Goal: Navigation & Orientation: Find specific page/section

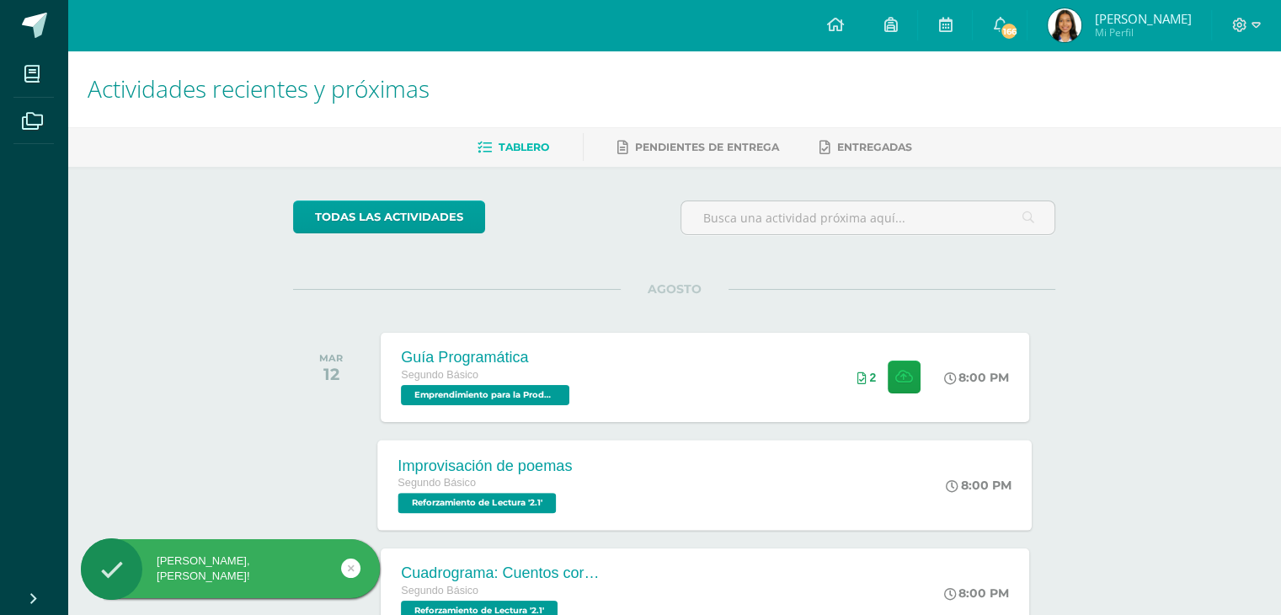
click at [628, 449] on div "Improvisación de poemas Segundo Básico Reforzamiento de Lectura '2.1' 8:00 PM I…" at bounding box center [705, 485] width 654 height 90
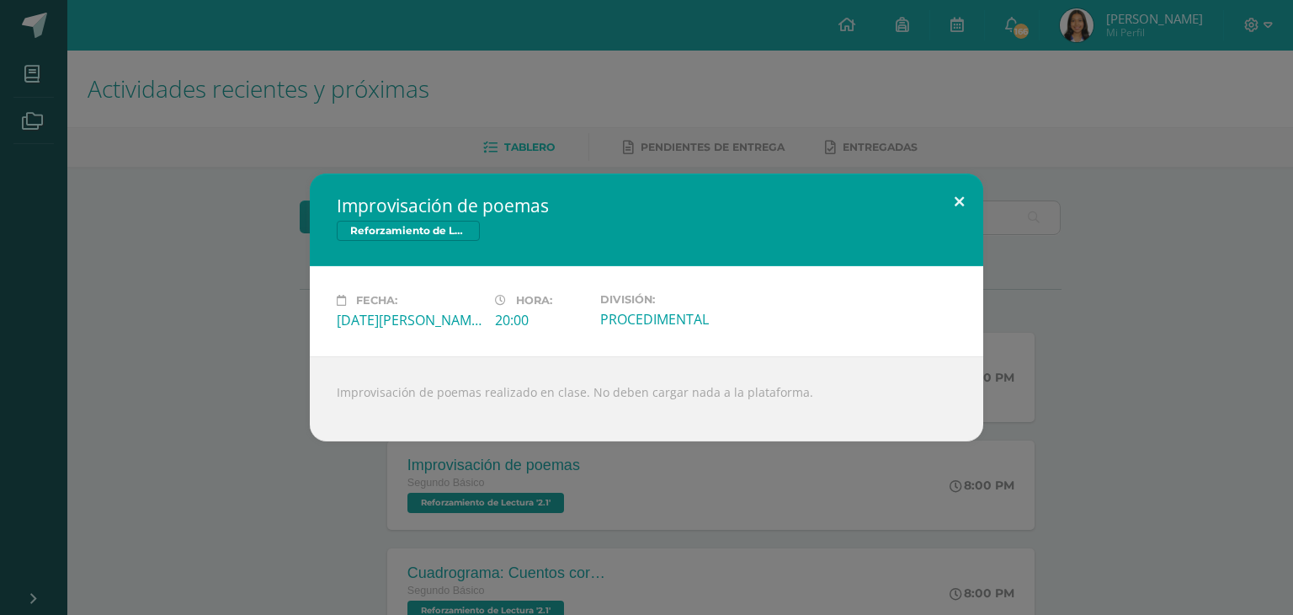
click at [952, 193] on button at bounding box center [960, 201] width 48 height 57
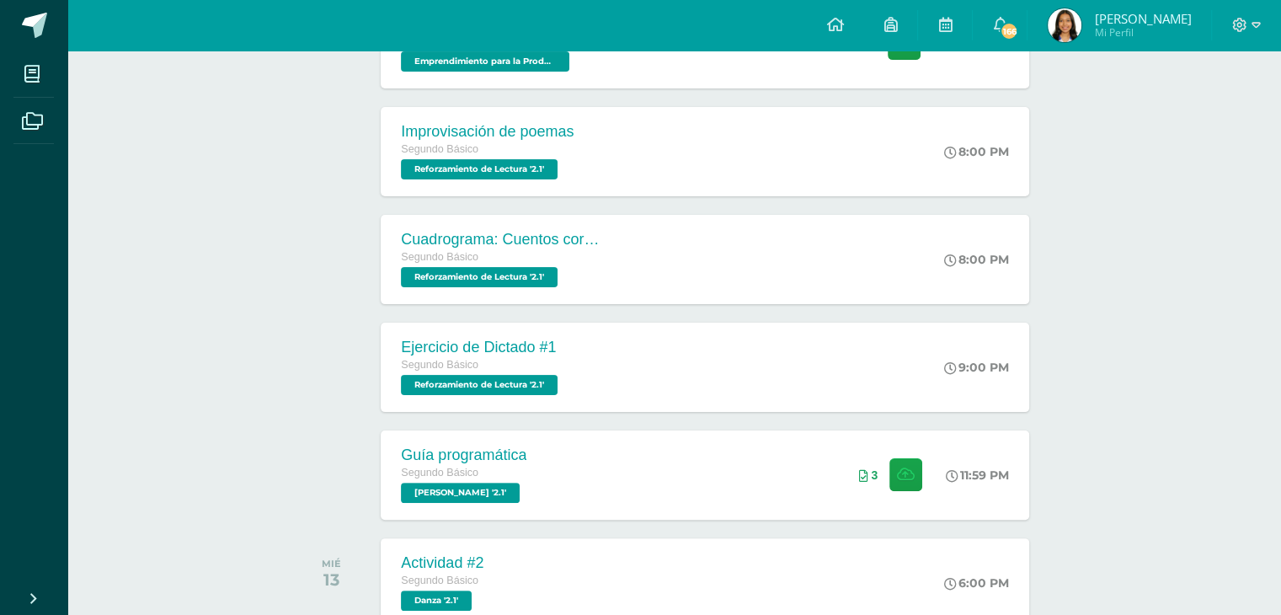
scroll to position [337, 0]
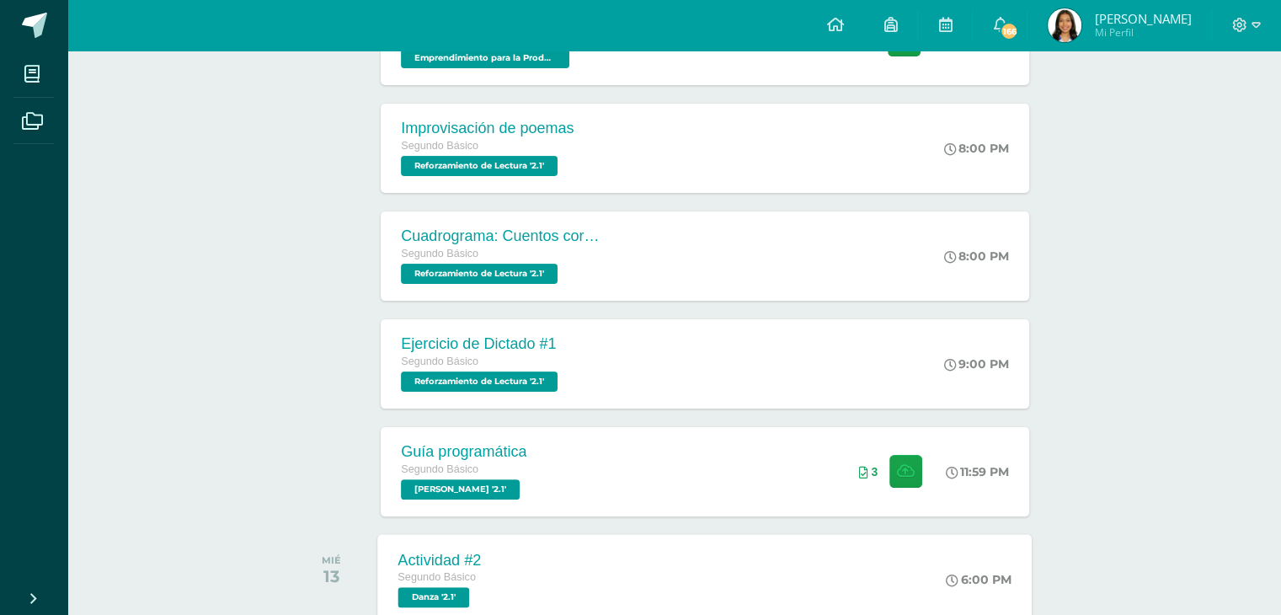
click at [512, 563] on div "Actividad #2 Segundo Básico Danza '2.1' 6:00 PM Actividad #2 Danza Cargando con…" at bounding box center [705, 579] width 654 height 90
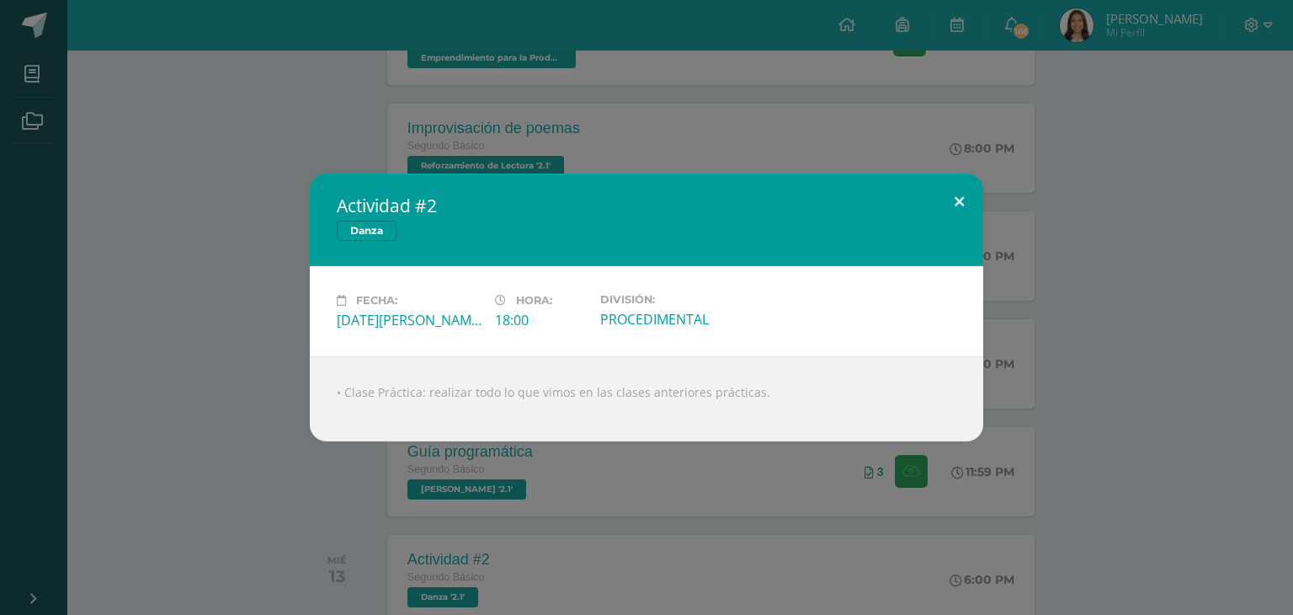
click at [963, 185] on button at bounding box center [960, 201] width 48 height 57
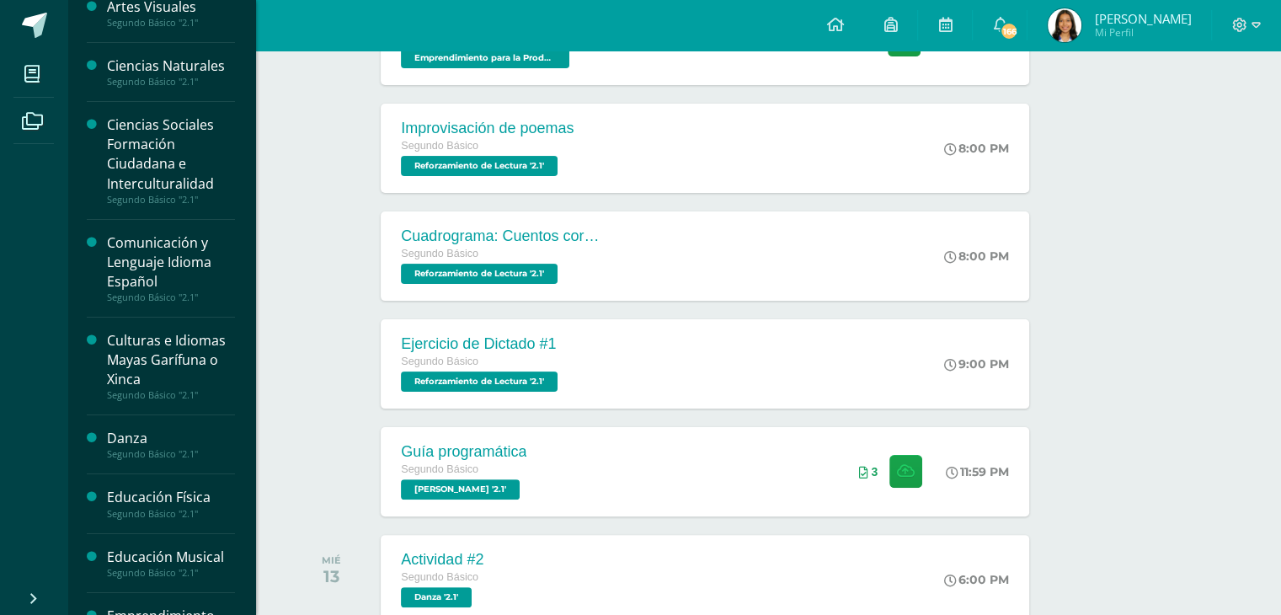
scroll to position [0, 0]
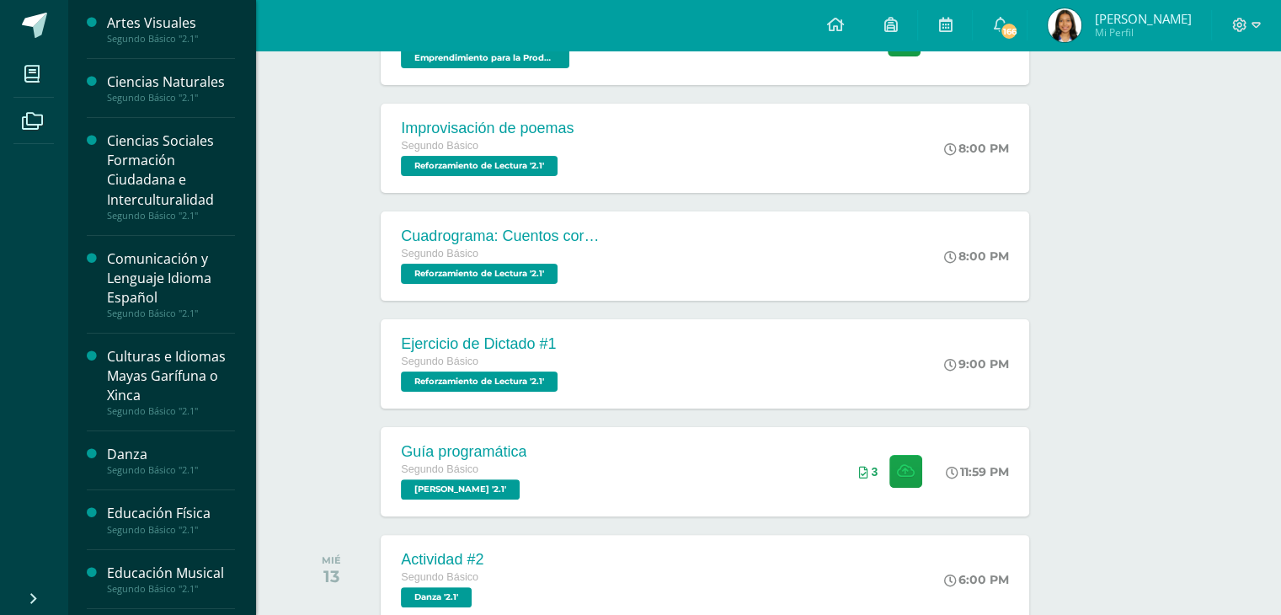
click at [197, 29] on div "Artes Visuales" at bounding box center [171, 22] width 128 height 19
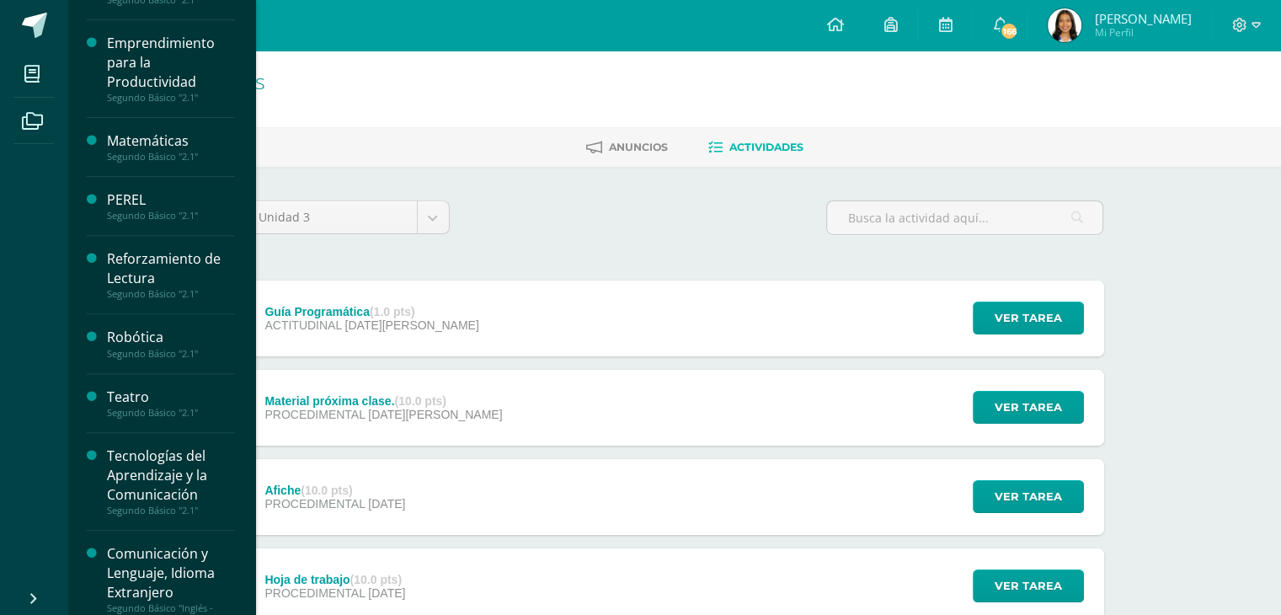
scroll to position [611, 0]
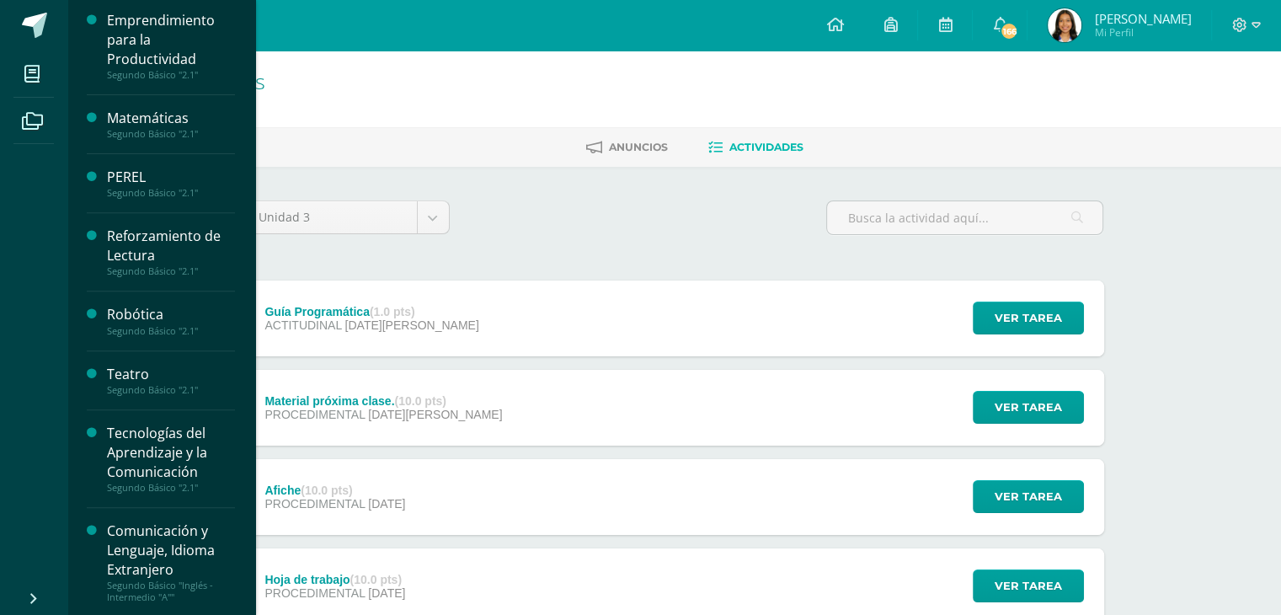
click at [167, 366] on div "Teatro" at bounding box center [171, 374] width 128 height 19
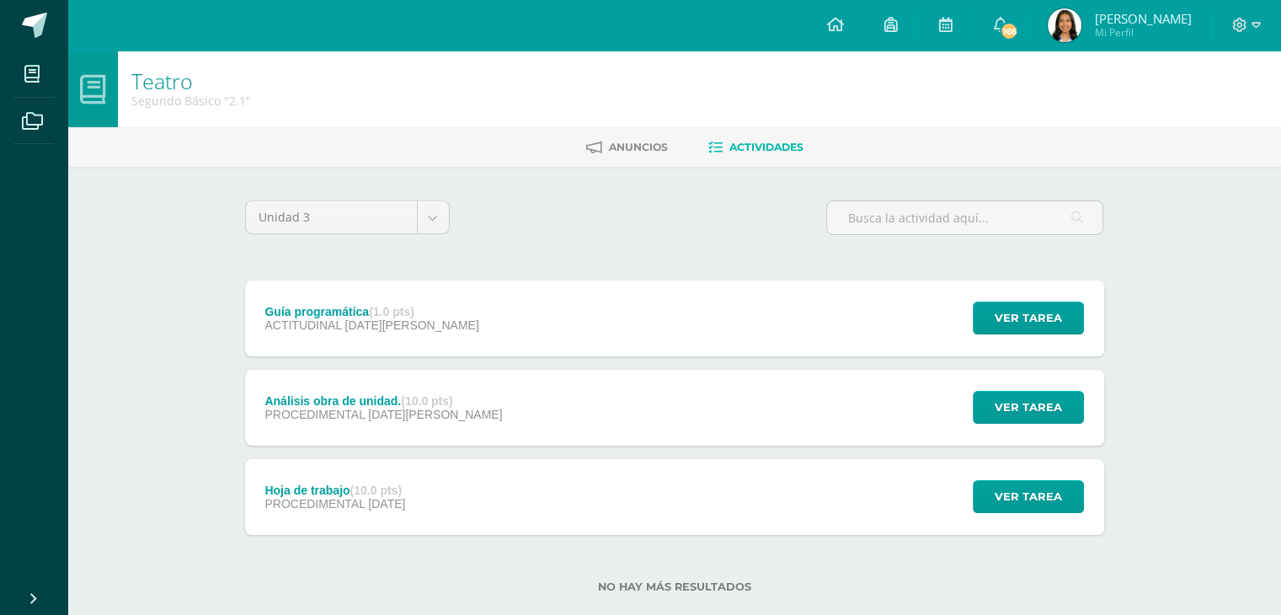
click at [424, 432] on div "Análisis obra de unidad. (10.0 pts) PROCEDIMENTAL [DATE][PERSON_NAME]" at bounding box center [384, 408] width 278 height 76
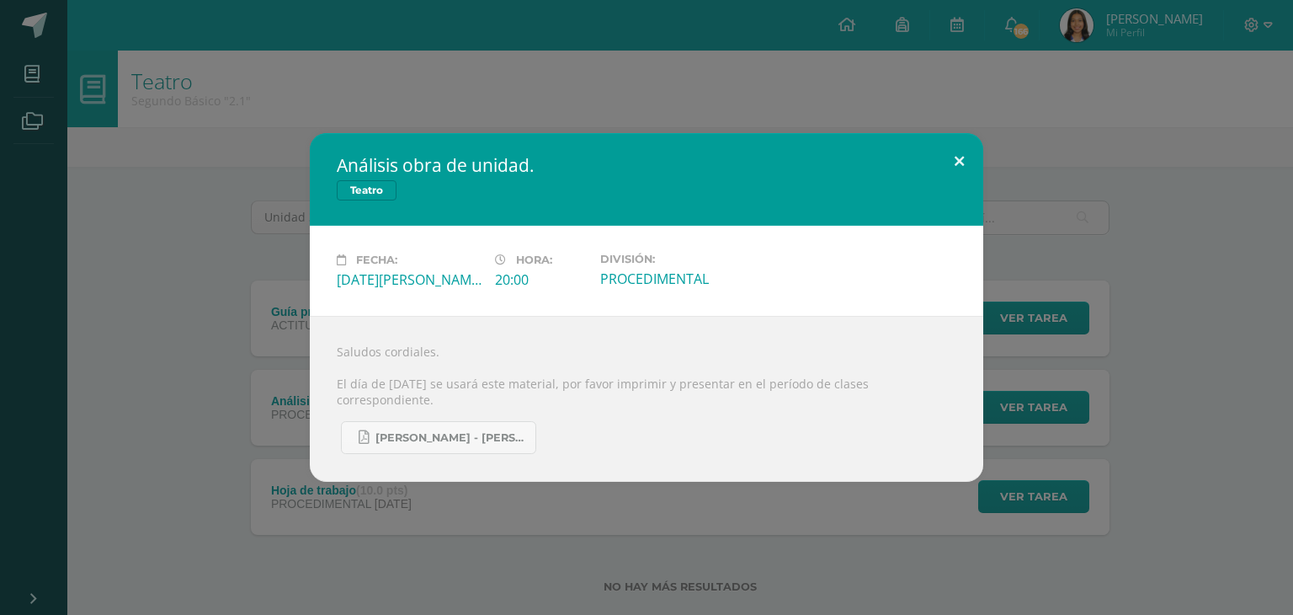
click at [960, 169] on button at bounding box center [960, 161] width 48 height 57
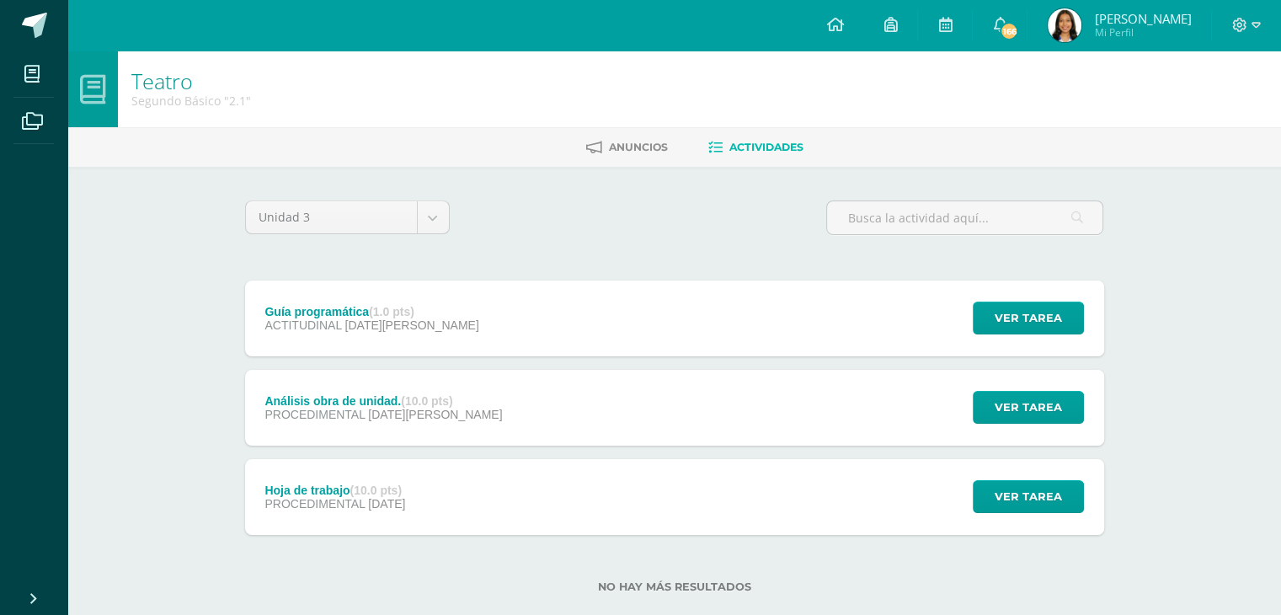
click at [706, 358] on div "Guía programática (1.0 pts) ACTITUDINAL 08 de Agosto Ver tarea Guía programátic…" at bounding box center [674, 407] width 859 height 254
click at [692, 320] on div "Guía programática (1.0 pts) ACTITUDINAL 08 de Agosto Ver tarea Guía programátic…" at bounding box center [674, 318] width 859 height 76
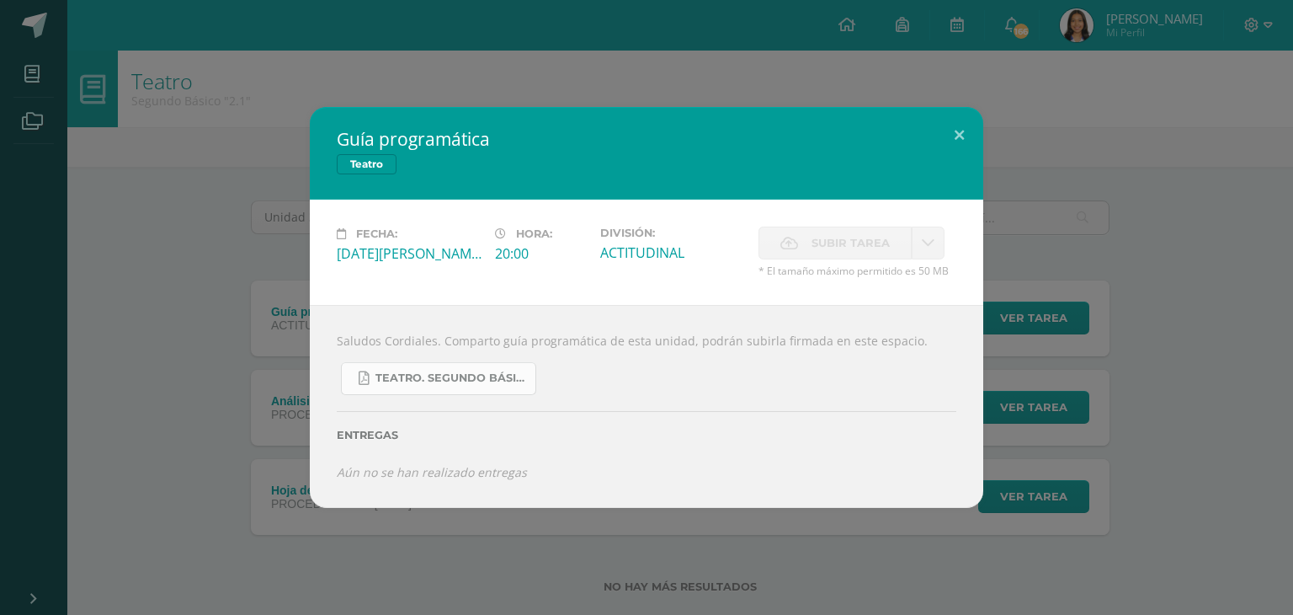
click at [394, 364] on link "Teatro. Segundo Básico..pdf" at bounding box center [438, 378] width 195 height 33
click at [936, 131] on button at bounding box center [960, 135] width 48 height 57
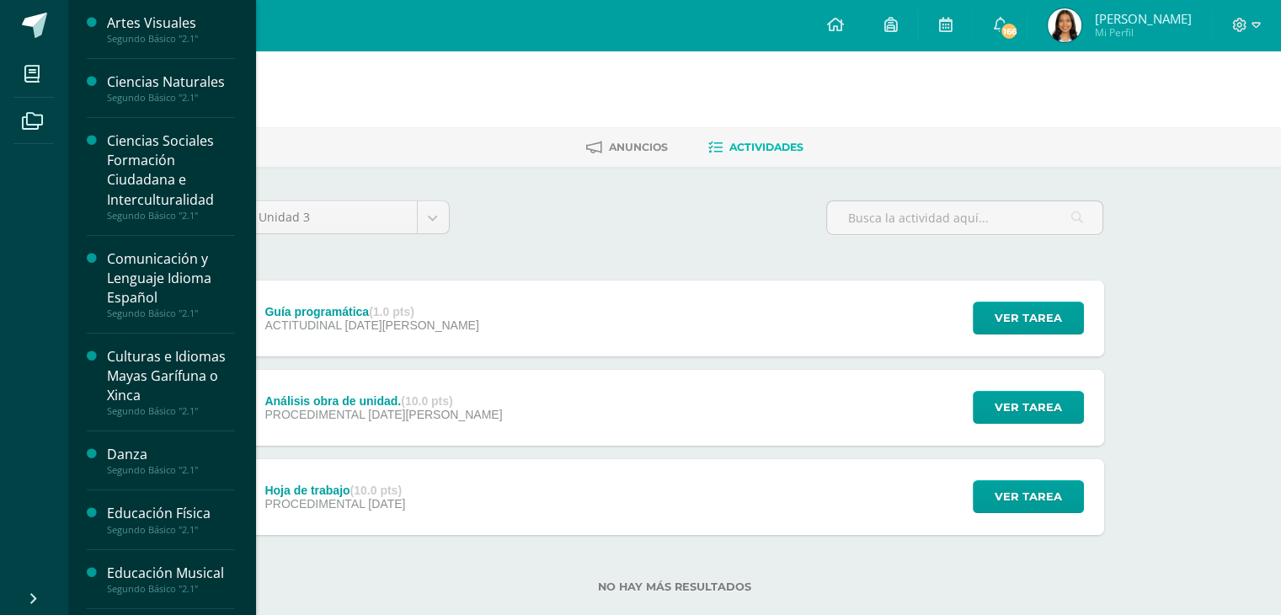
click at [200, 347] on div "Culturas e Idiomas Mayas Garífuna o Xinca" at bounding box center [171, 376] width 128 height 58
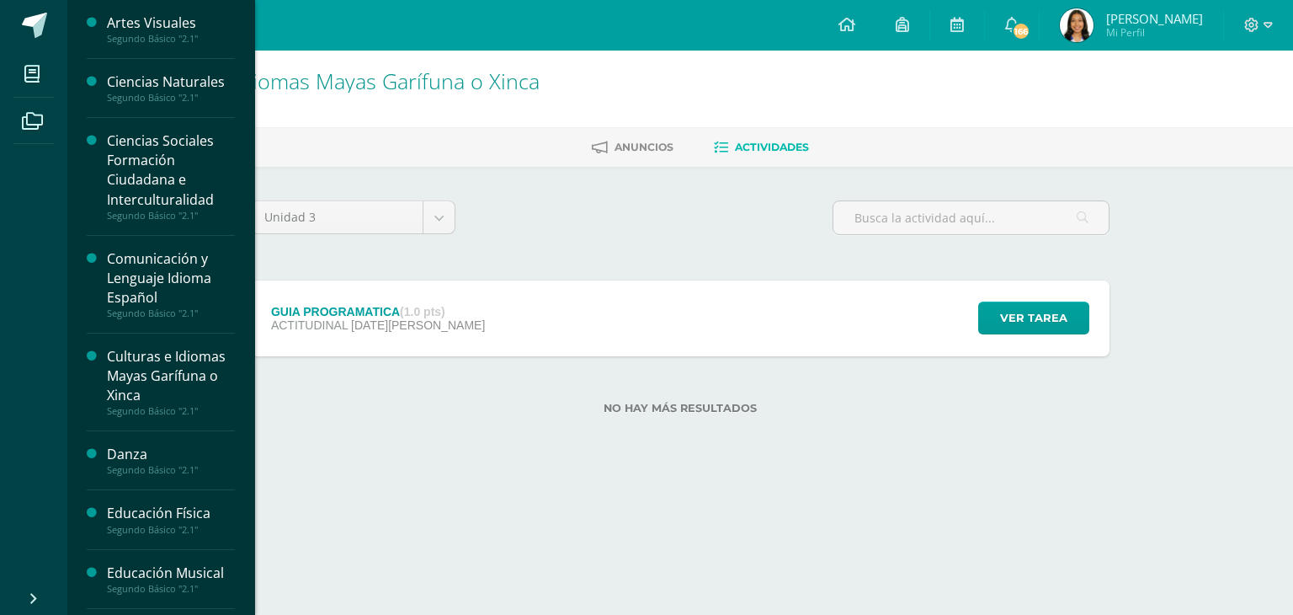
click at [156, 459] on div "Danza" at bounding box center [171, 454] width 128 height 19
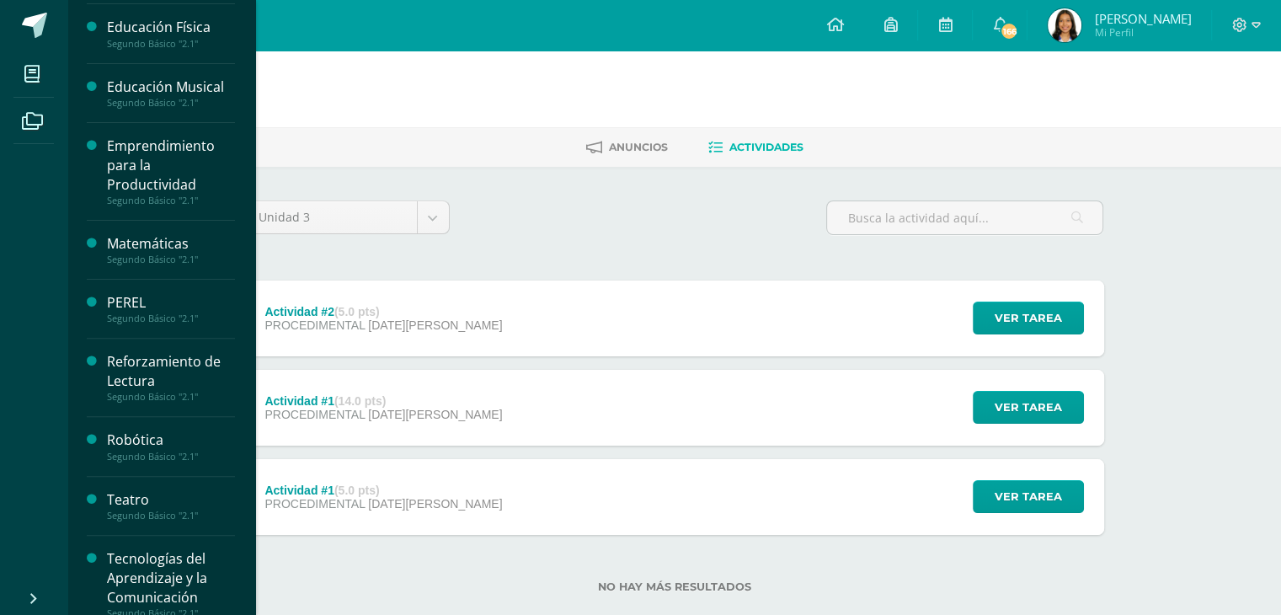
scroll to position [492, 0]
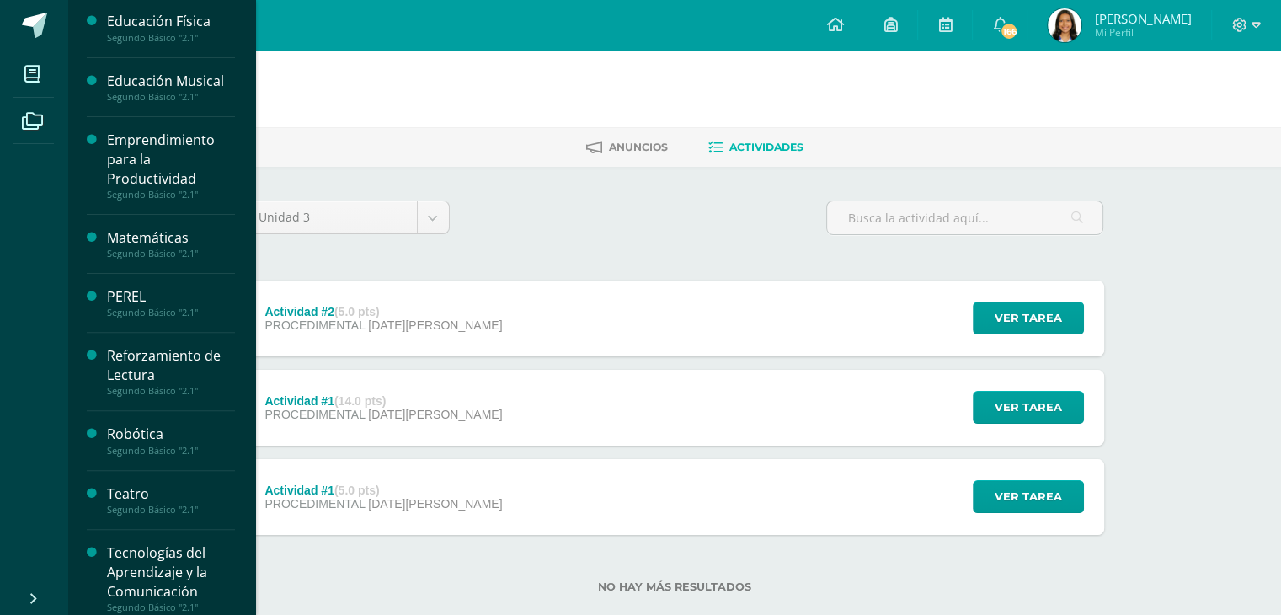
click at [153, 562] on div "Tecnologías del Aprendizaje y la Comunicación" at bounding box center [171, 572] width 128 height 58
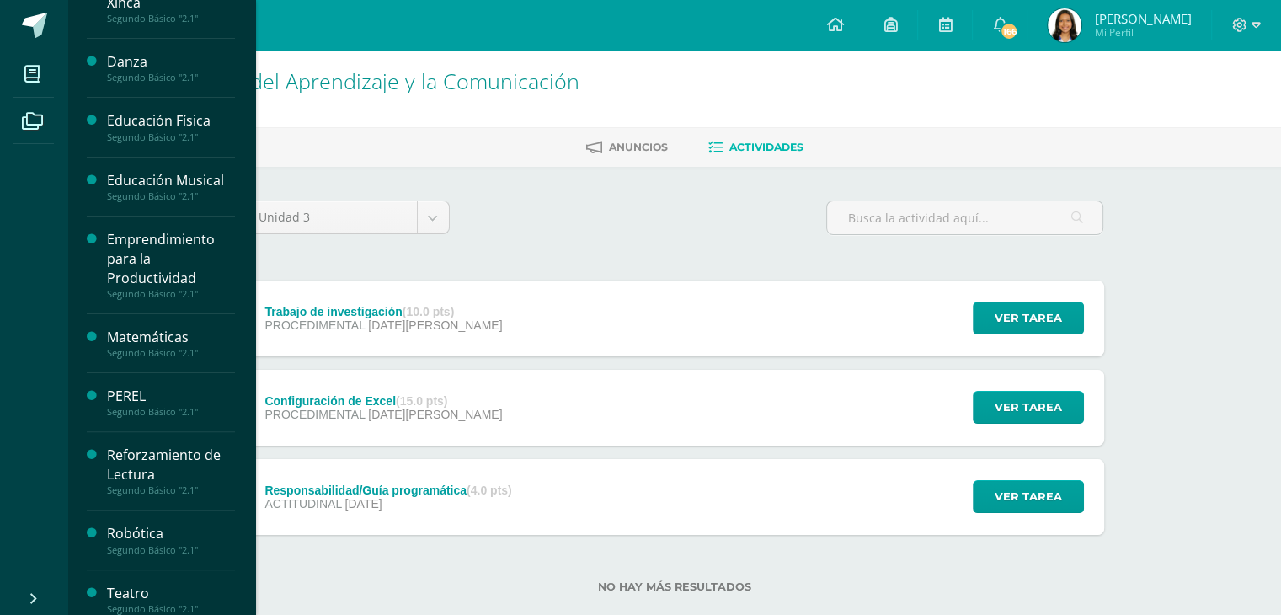
scroll to position [395, 0]
click at [131, 328] on div "Matemáticas" at bounding box center [171, 334] width 128 height 19
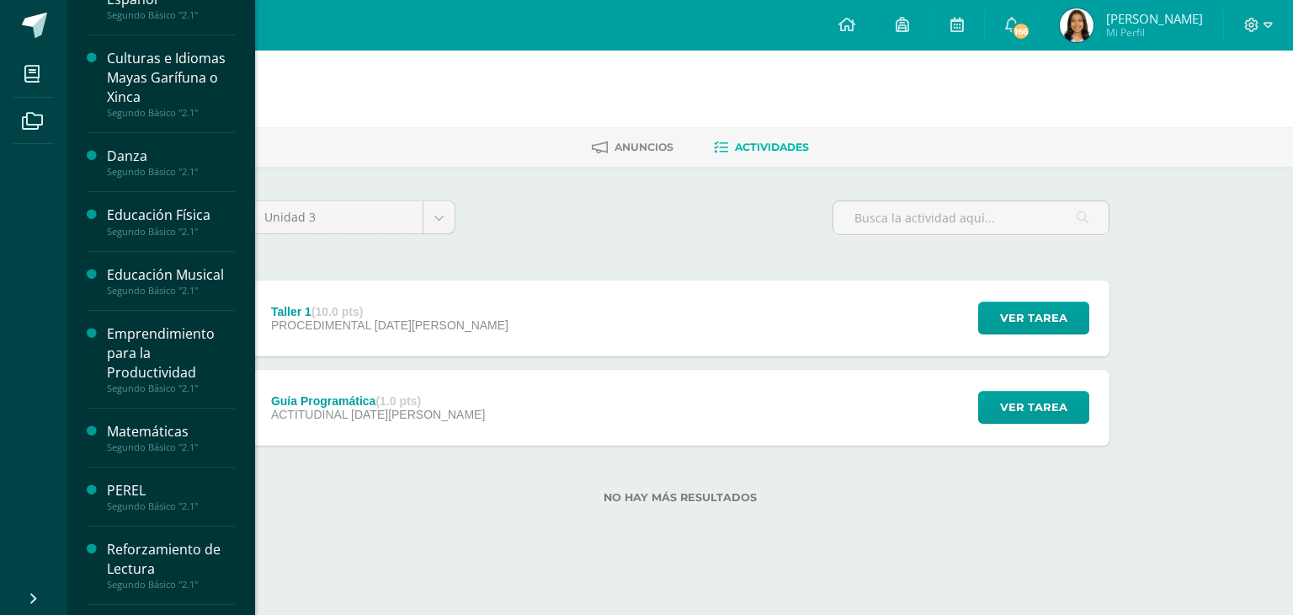
scroll to position [317, 0]
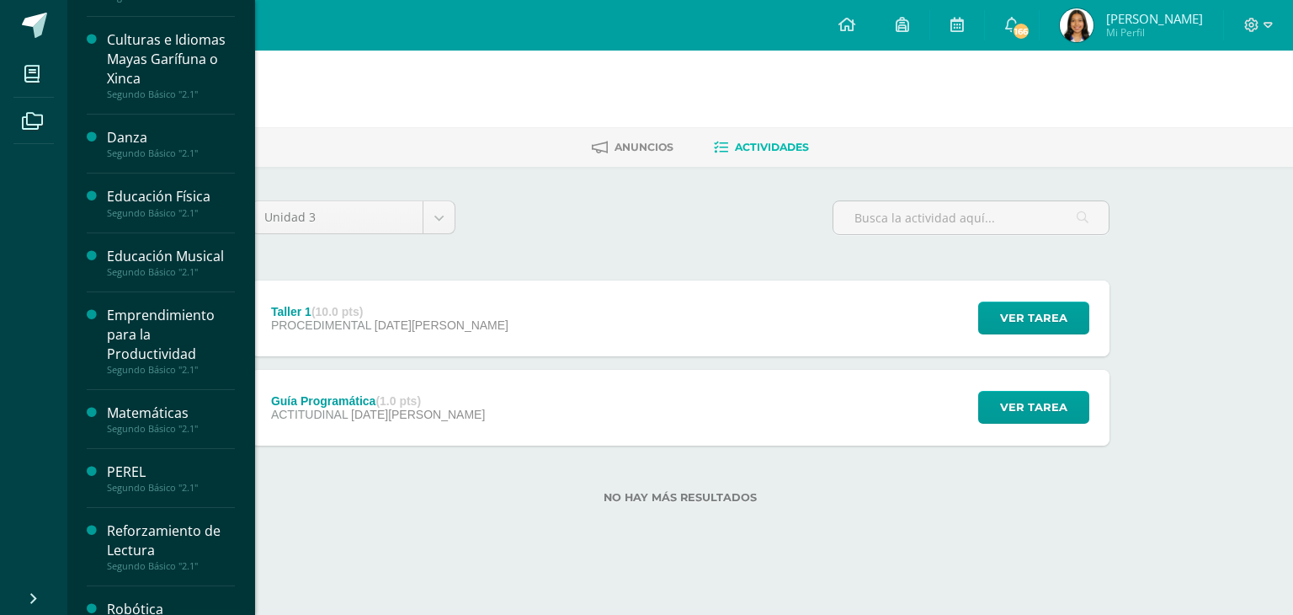
click at [150, 328] on div "Emprendimiento para la Productividad" at bounding box center [171, 335] width 128 height 58
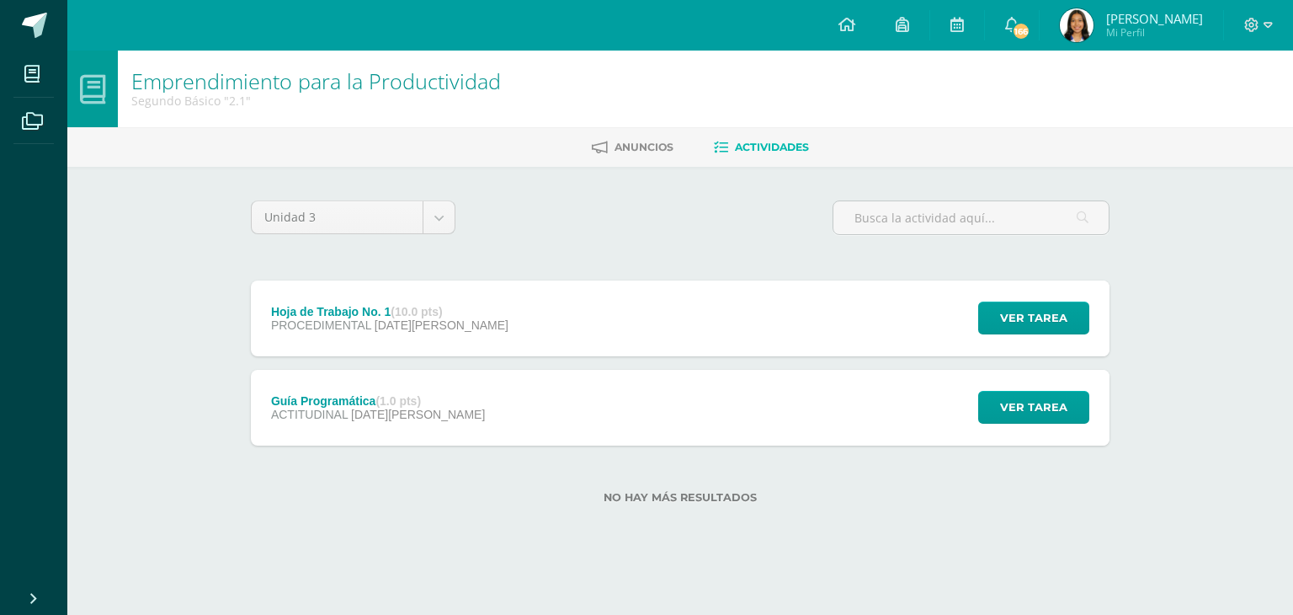
click at [433, 344] on div "Hoja de Trabajo No. 1 (10.0 pts) PROCEDIMENTAL 17 de Agosto" at bounding box center [390, 318] width 278 height 76
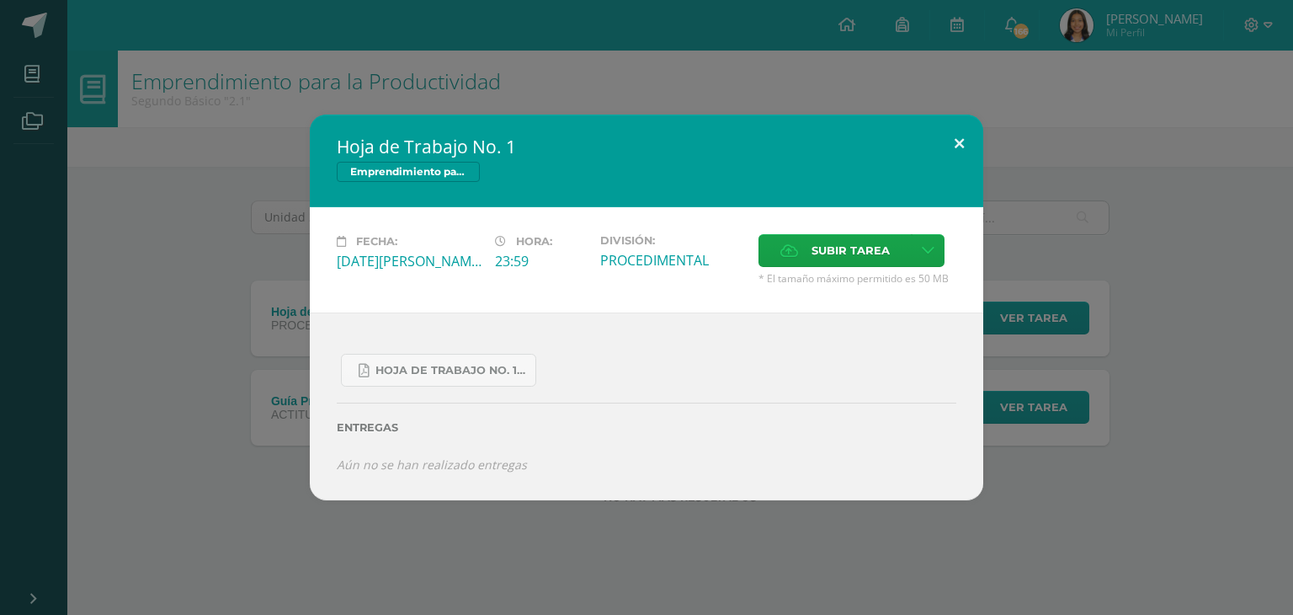
click at [967, 142] on button at bounding box center [960, 143] width 48 height 57
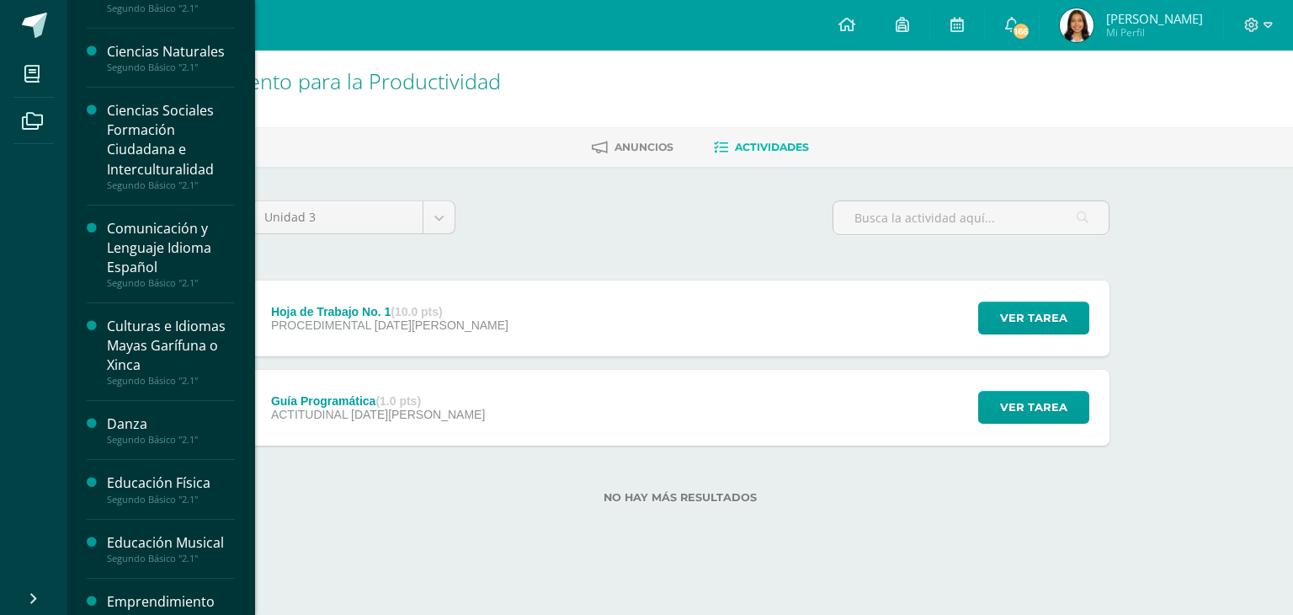
scroll to position [24, 0]
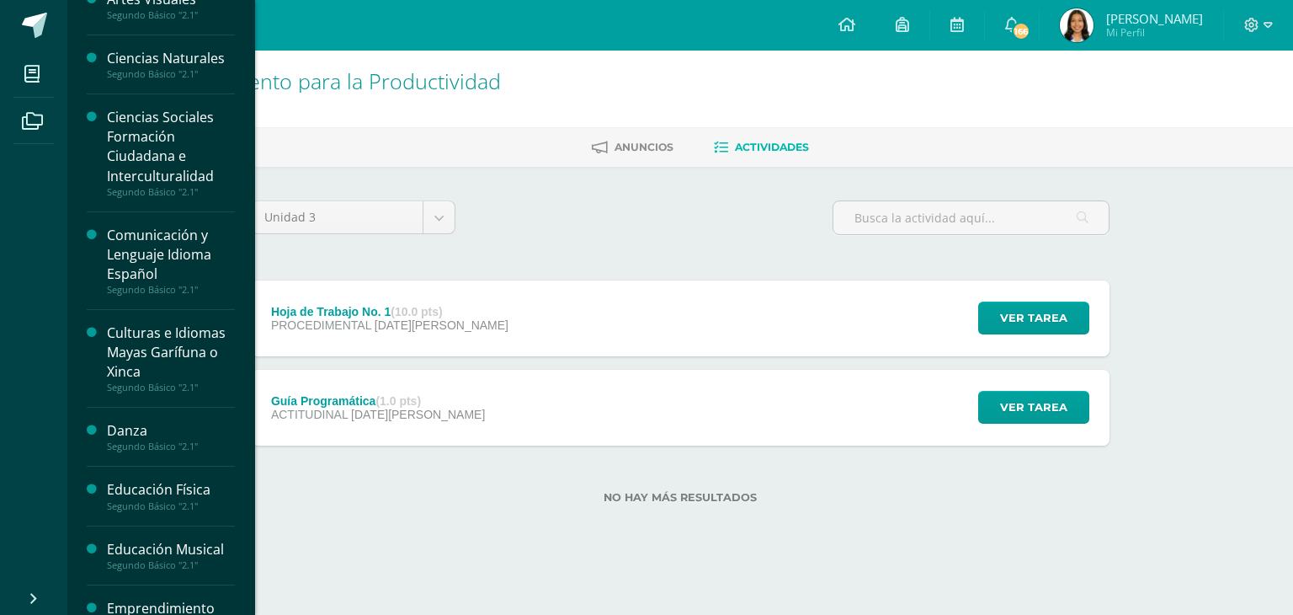
click at [180, 272] on div "Comunicación y Lenguaje Idioma Español" at bounding box center [171, 255] width 128 height 58
